Goal: Check status: Check status

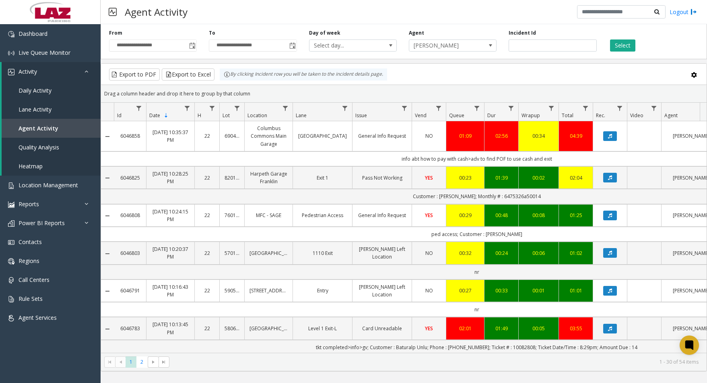
click at [540, 43] on input "number" at bounding box center [553, 45] width 88 height 12
click at [468, 46] on span "[PERSON_NAME]" at bounding box center [445, 45] width 70 height 11
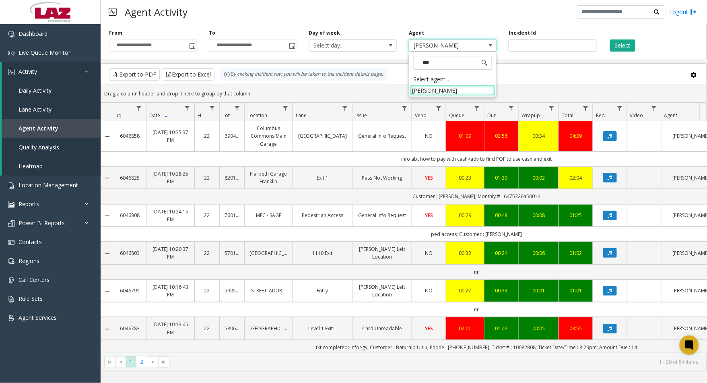
type input "****"
drag, startPoint x: 444, startPoint y: 92, endPoint x: 565, endPoint y: 74, distance: 122.2
click at [444, 92] on li "[PERSON_NAME]" at bounding box center [452, 90] width 85 height 11
click at [626, 49] on button "Select" at bounding box center [622, 45] width 25 height 12
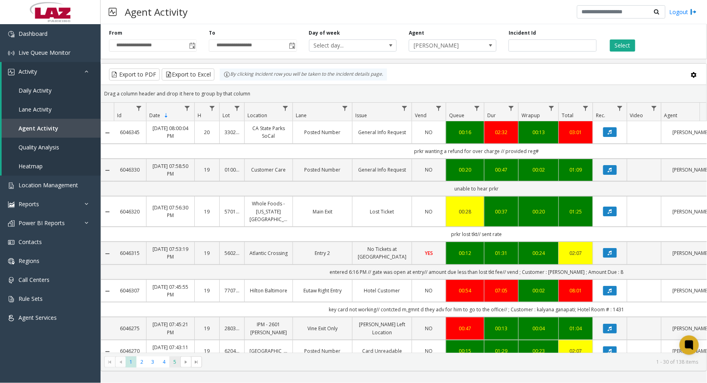
click at [178, 363] on span "5" at bounding box center [175, 361] width 11 height 11
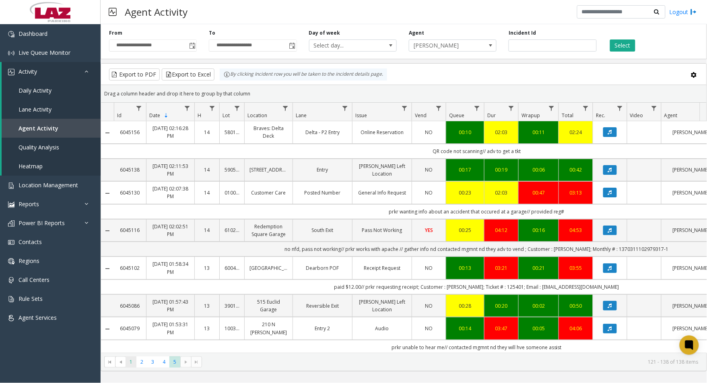
click at [130, 361] on span "1" at bounding box center [131, 361] width 11 height 11
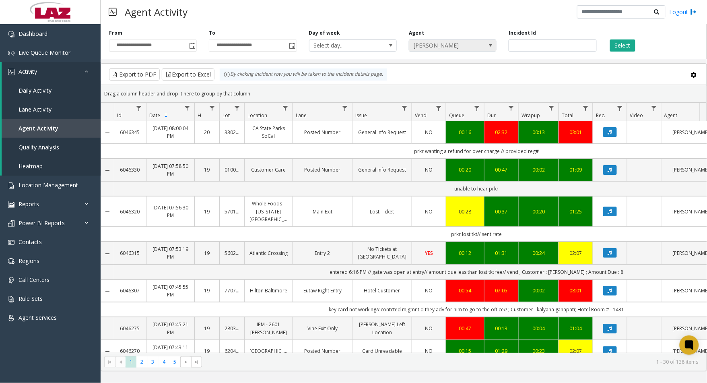
click at [457, 46] on span "[PERSON_NAME]" at bounding box center [445, 45] width 70 height 11
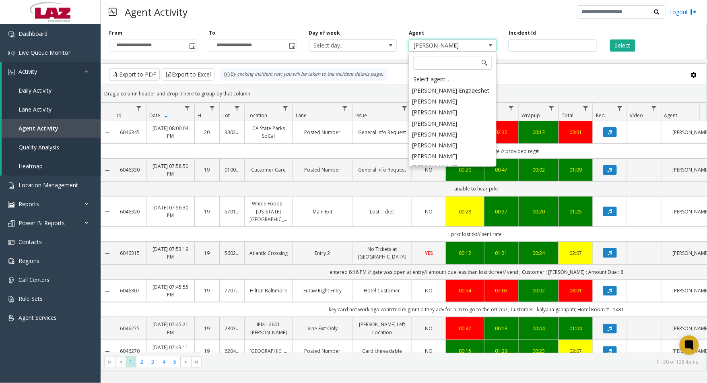
scroll to position [4491, 0]
click at [625, 49] on button "Select" at bounding box center [622, 45] width 25 height 12
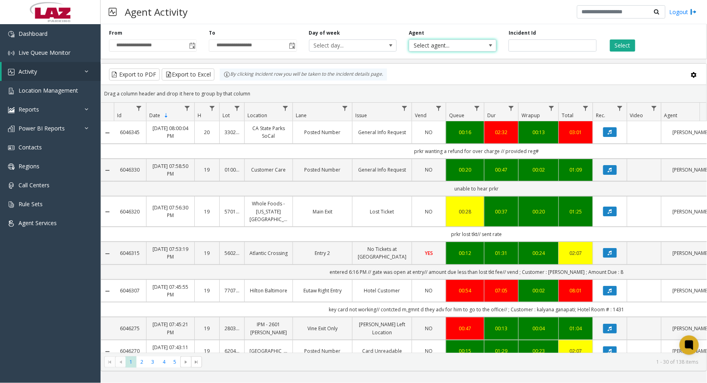
click at [450, 43] on span "Select agent..." at bounding box center [445, 45] width 70 height 11
type input "****"
click at [447, 92] on li "[PERSON_NAME]" at bounding box center [452, 88] width 85 height 11
click at [172, 365] on span "5" at bounding box center [175, 361] width 11 height 11
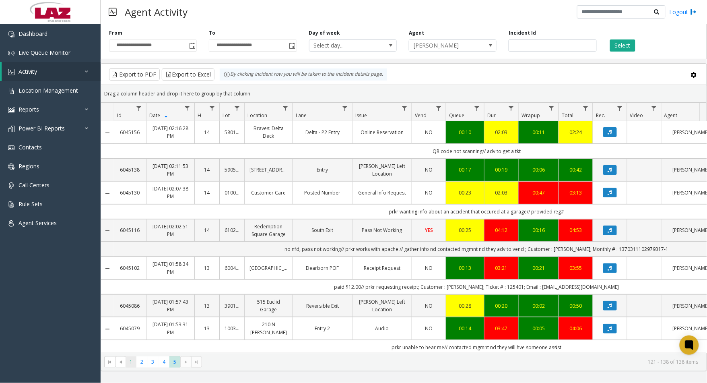
click at [134, 361] on span "1" at bounding box center [131, 361] width 11 height 11
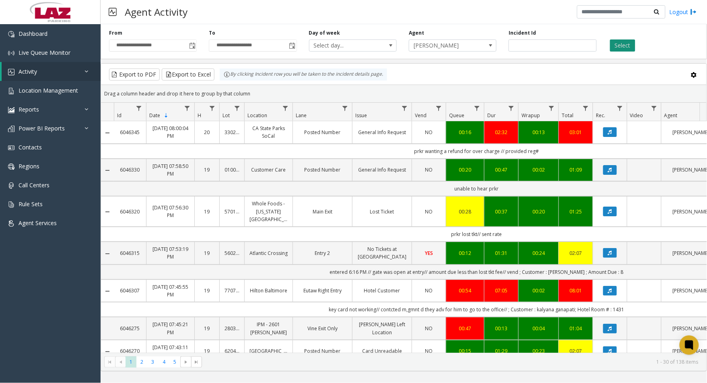
click at [615, 47] on button "Select" at bounding box center [622, 45] width 25 height 12
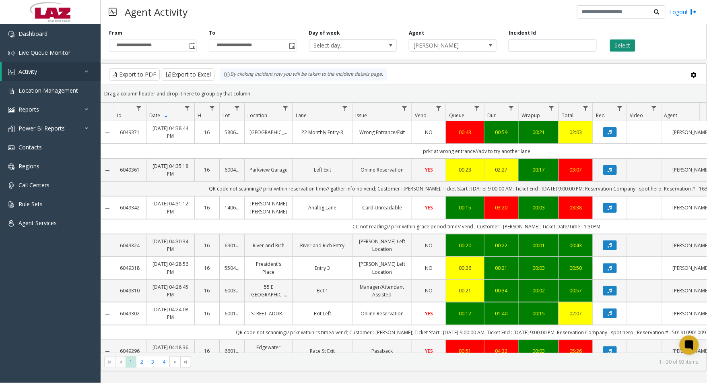
click at [616, 45] on button "Select" at bounding box center [622, 45] width 25 height 12
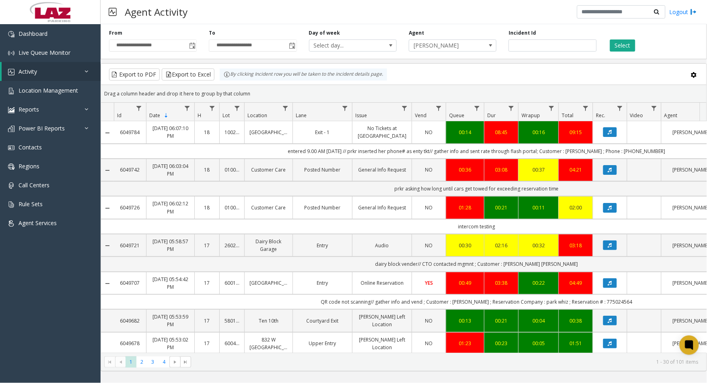
click at [430, 39] on div "Agent [PERSON_NAME]" at bounding box center [453, 40] width 100 height 22
click at [433, 46] on span "[PERSON_NAME]" at bounding box center [445, 45] width 70 height 11
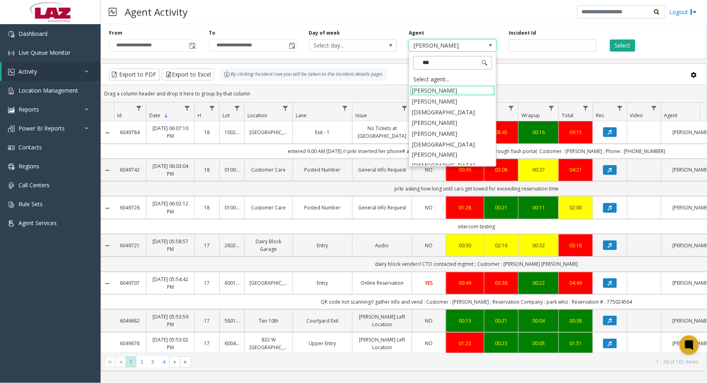
type input "****"
click at [449, 181] on li "[PERSON_NAME]" at bounding box center [452, 186] width 85 height 11
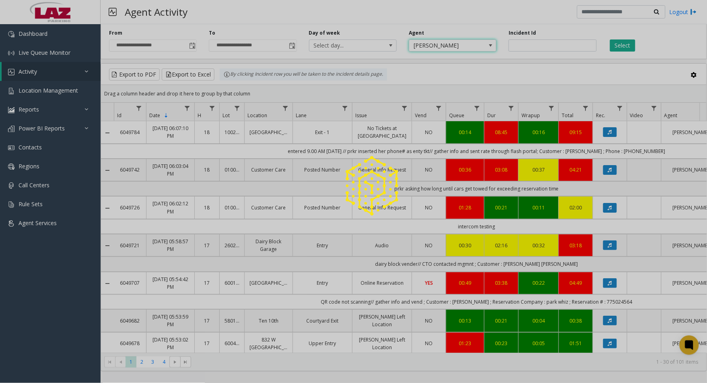
click at [194, 48] on div at bounding box center [353, 191] width 707 height 383
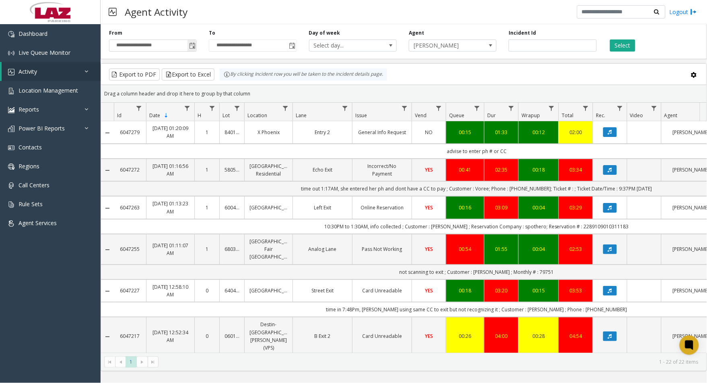
click at [190, 46] on span "Toggle popup" at bounding box center [192, 46] width 6 height 6
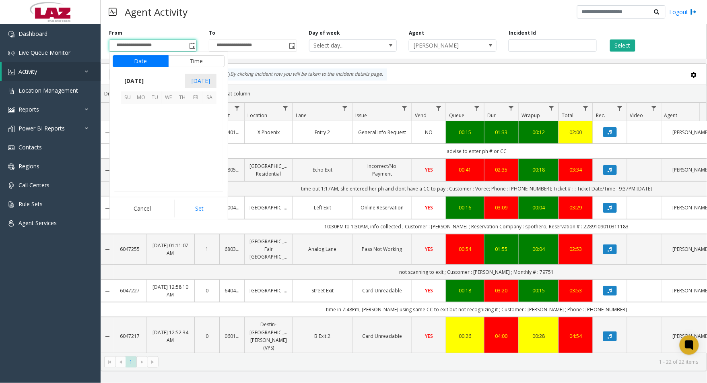
scroll to position [144393, 0]
click at [195, 136] on span "15" at bounding box center [196, 138] width 14 height 14
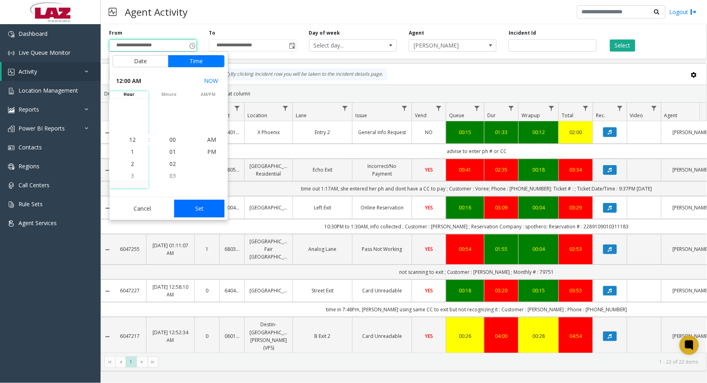
click at [208, 204] on button "Set" at bounding box center [199, 209] width 51 height 18
type input "**********"
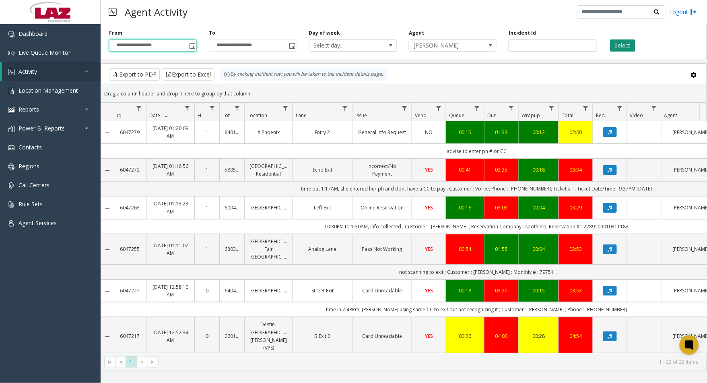
click at [628, 44] on button "Select" at bounding box center [622, 45] width 25 height 12
